Goal: Task Accomplishment & Management: Manage account settings

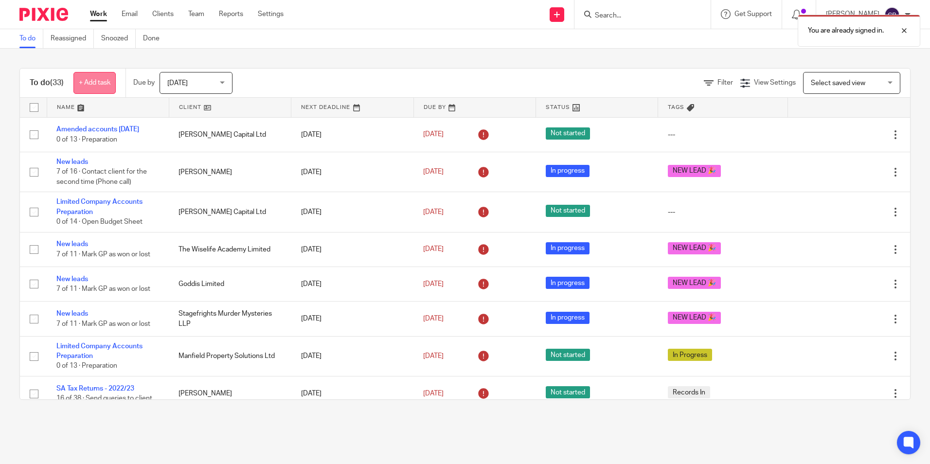
click at [91, 83] on link "+ Add task" at bounding box center [94, 83] width 42 height 22
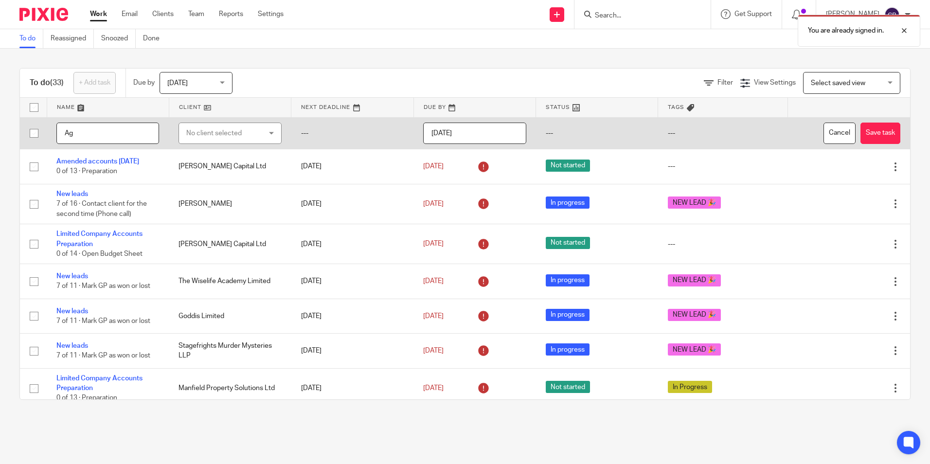
type input "A"
type input "S"
type input "HSBC Sales Matrix"
click at [186, 133] on div "No client selected" at bounding box center [224, 133] width 76 height 20
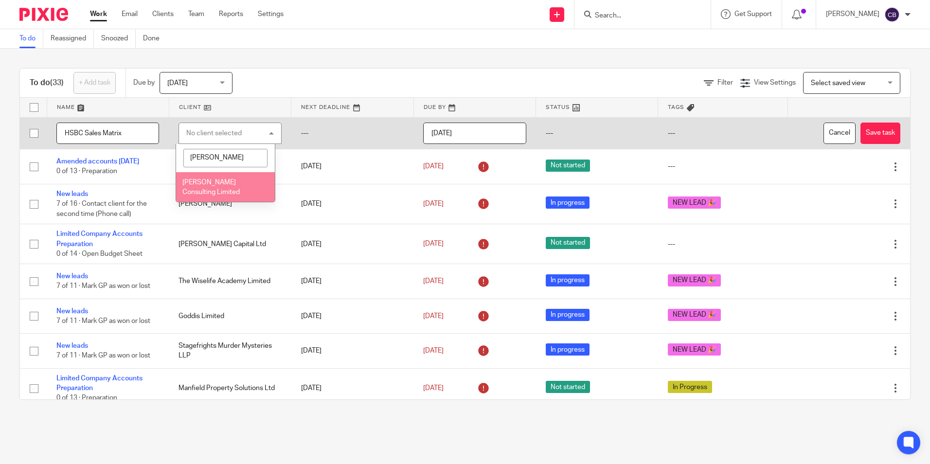
type input "agnes"
click at [212, 187] on li "[PERSON_NAME] Consulting Limited" at bounding box center [225, 187] width 99 height 30
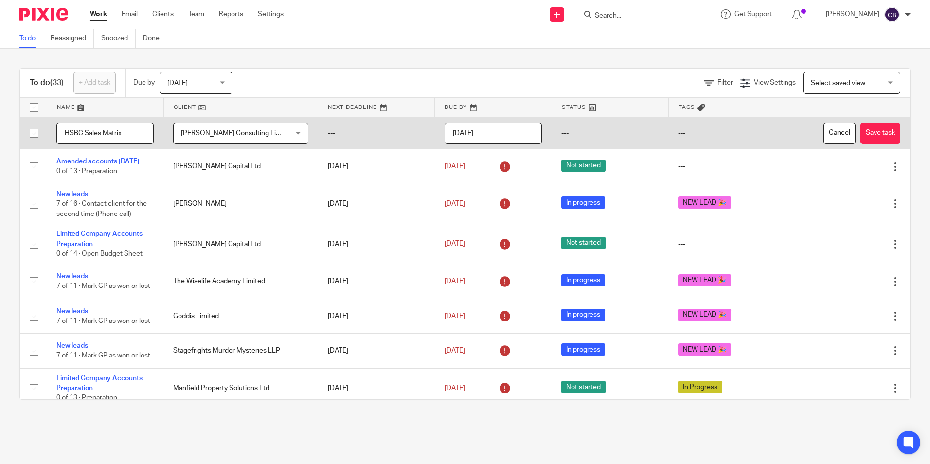
click at [477, 138] on input "[DATE]" at bounding box center [492, 134] width 97 height 22
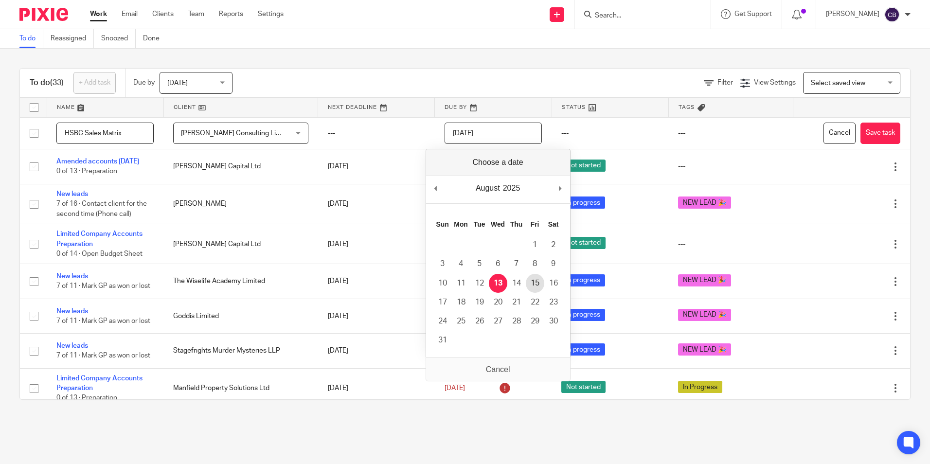
type input "2025-08-15"
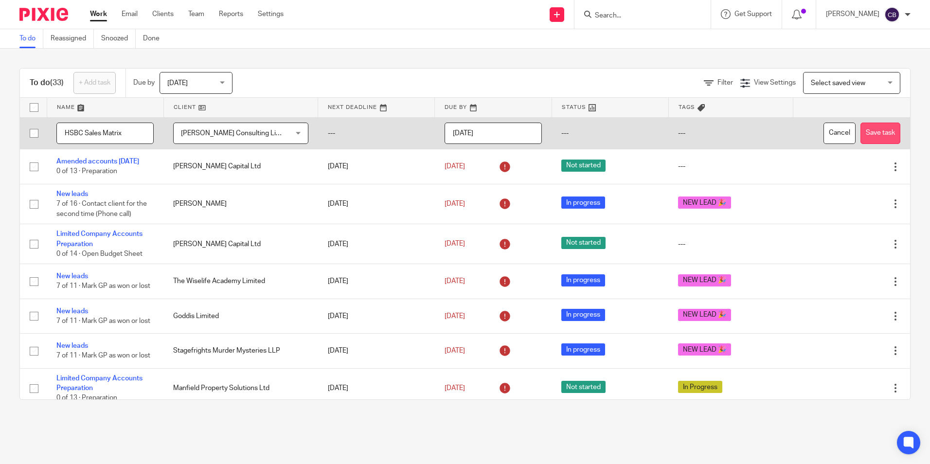
click at [860, 134] on button "Save task" at bounding box center [880, 134] width 40 height 22
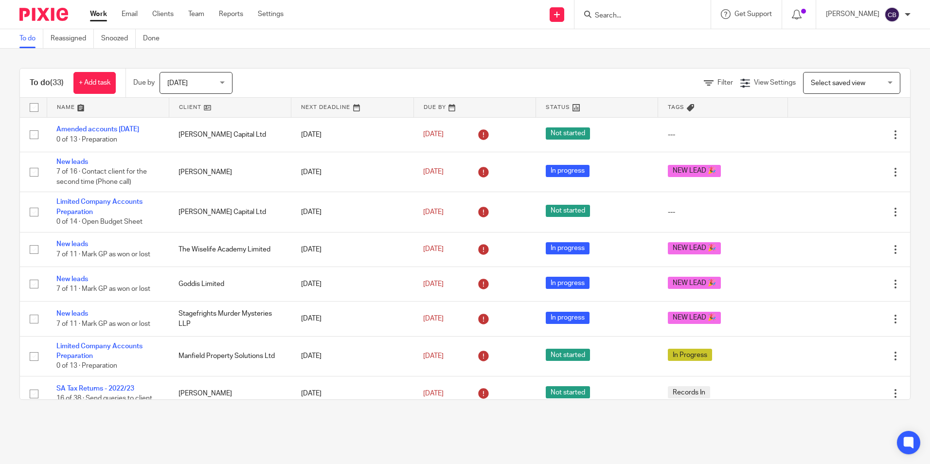
click at [422, 49] on div "To do (33) + Add task Due by [DATE] [DATE] [DATE] [DATE] This week Next week Th…" at bounding box center [465, 234] width 930 height 371
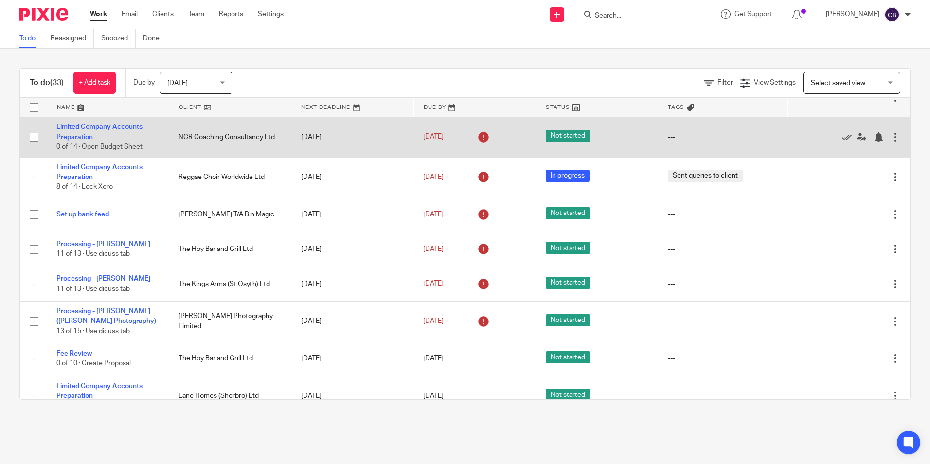
scroll to position [1004, 0]
